Goal: Transaction & Acquisition: Subscribe to service/newsletter

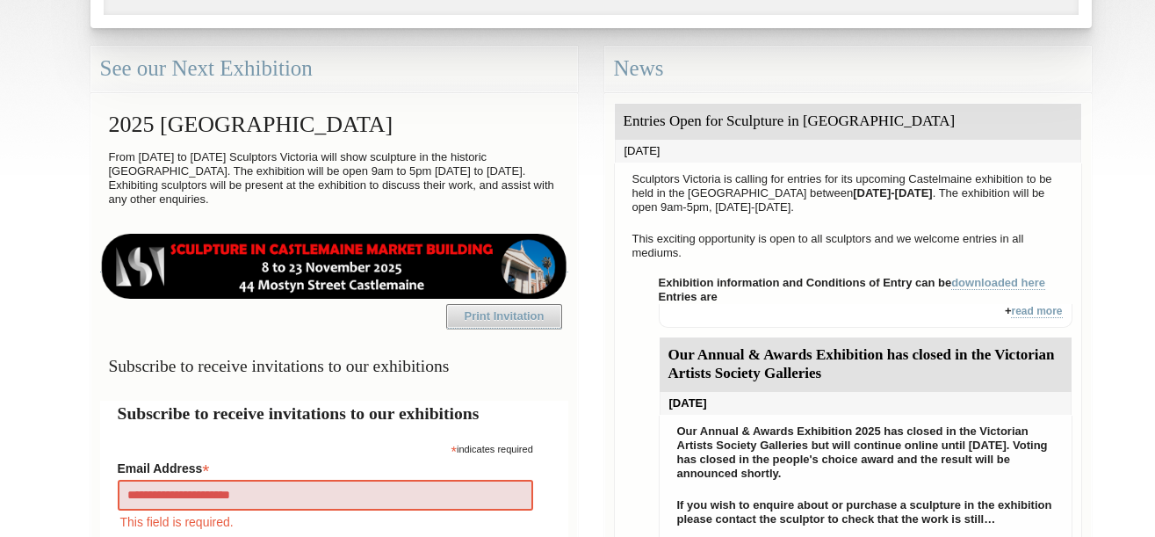
type input "**********"
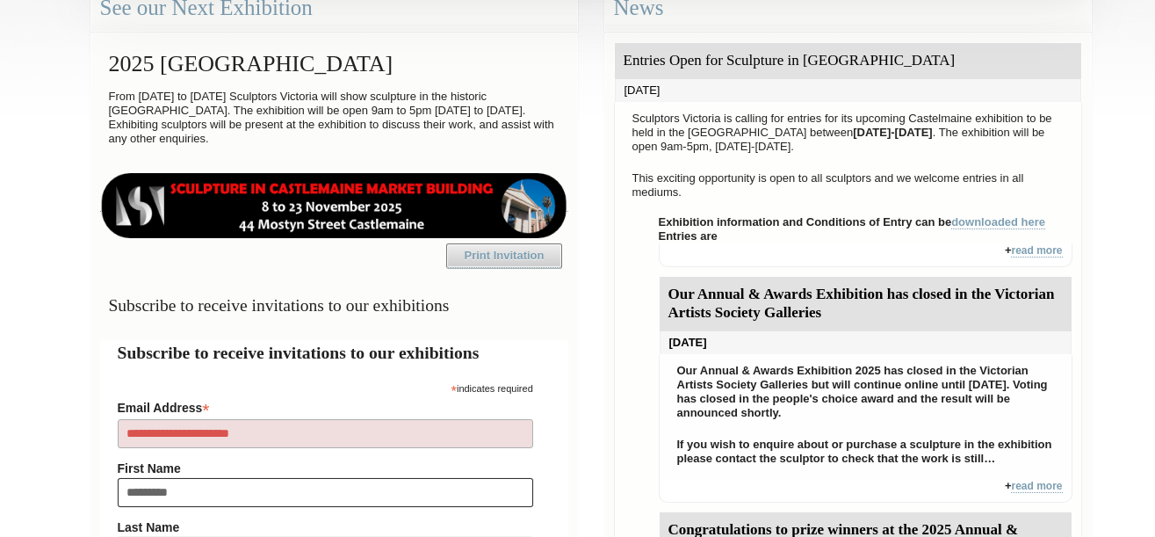
type input "**********"
type input "****"
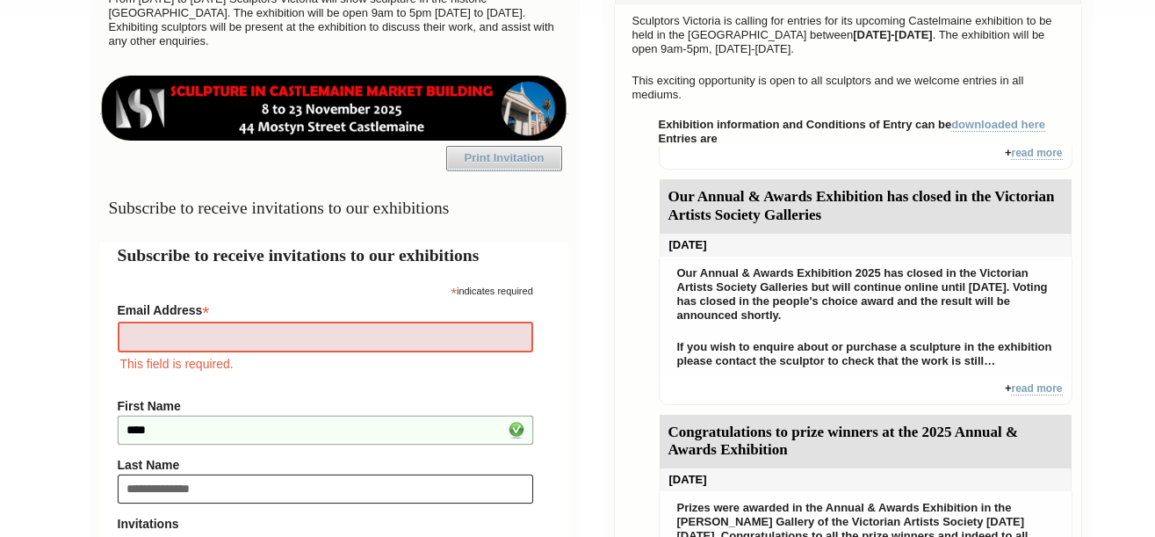
type input "**********"
